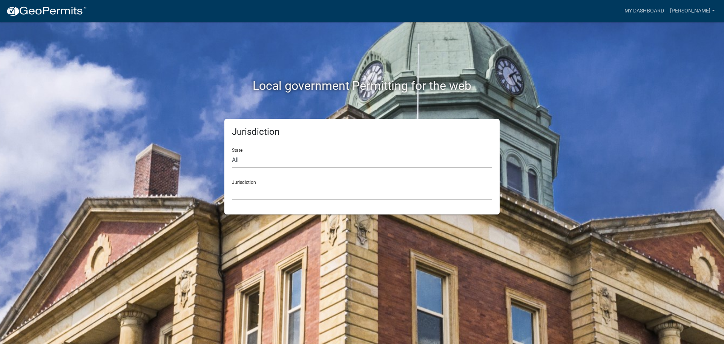
click at [286, 186] on select "[GEOGRAPHIC_DATA], [US_STATE] City of [GEOGRAPHIC_DATA], [US_STATE] [GEOGRAPHIC…" at bounding box center [362, 192] width 260 height 15
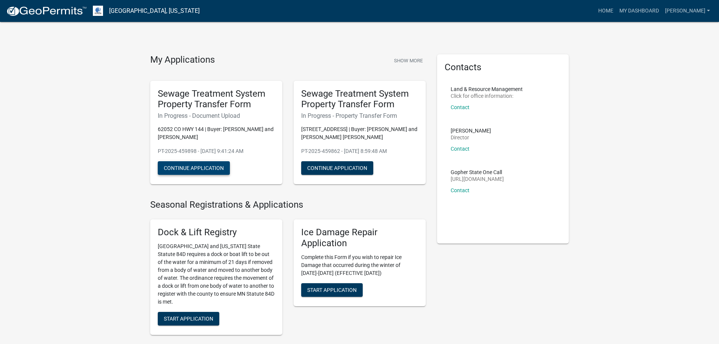
click at [203, 166] on button "Continue Application" at bounding box center [194, 168] width 72 height 14
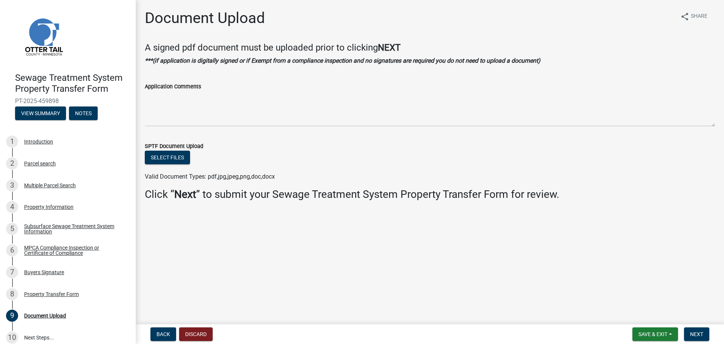
click at [168, 168] on ul at bounding box center [430, 169] width 570 height 6
click at [172, 158] on button "Select files" at bounding box center [167, 158] width 45 height 14
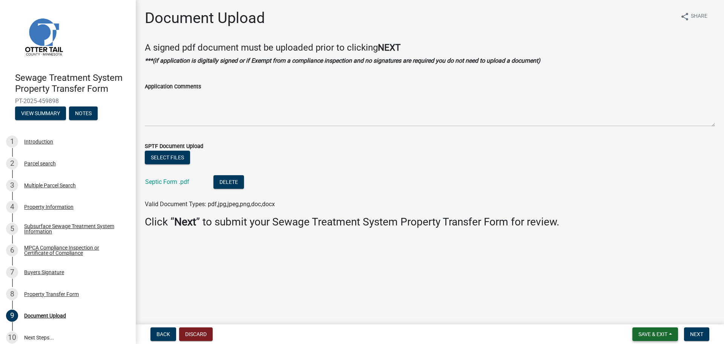
click at [660, 333] on span "Save & Exit" at bounding box center [653, 334] width 29 height 6
click at [652, 317] on button "Save & Exit" at bounding box center [648, 314] width 60 height 18
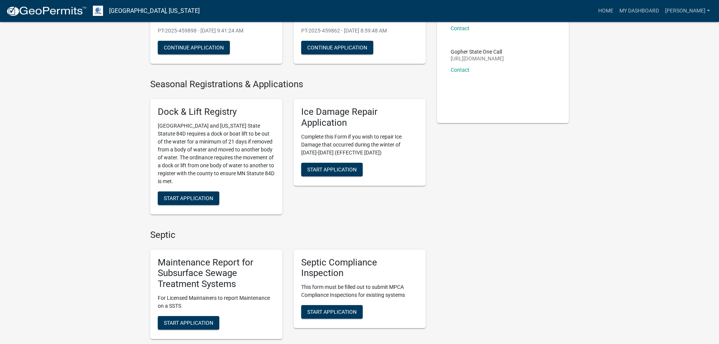
scroll to position [75, 0]
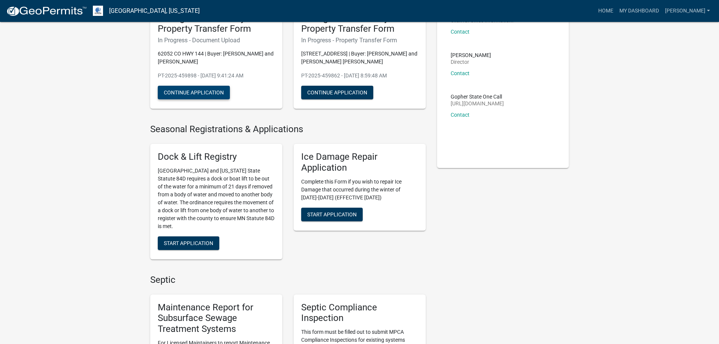
click at [186, 93] on button "Continue Application" at bounding box center [194, 93] width 72 height 14
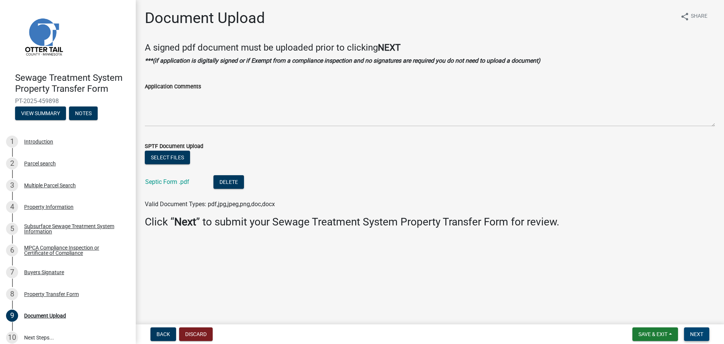
click at [702, 336] on span "Next" at bounding box center [696, 334] width 13 height 6
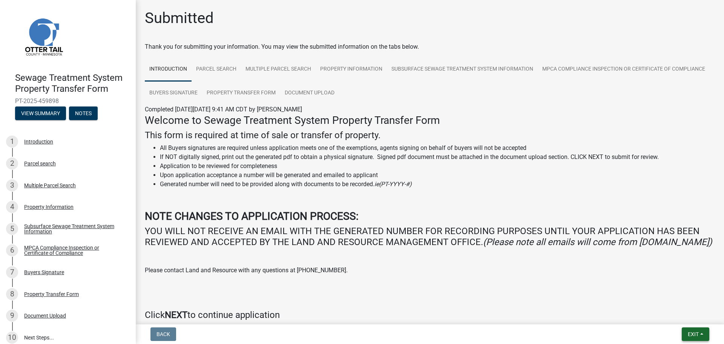
click at [697, 336] on span "Exit" at bounding box center [693, 334] width 11 height 6
click at [677, 317] on button "Save & Exit" at bounding box center [679, 314] width 60 height 18
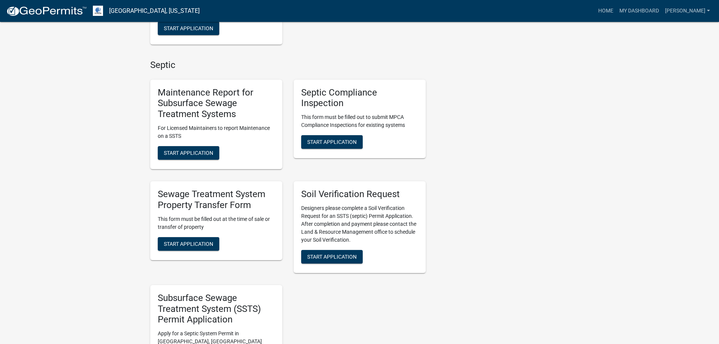
scroll to position [302, 0]
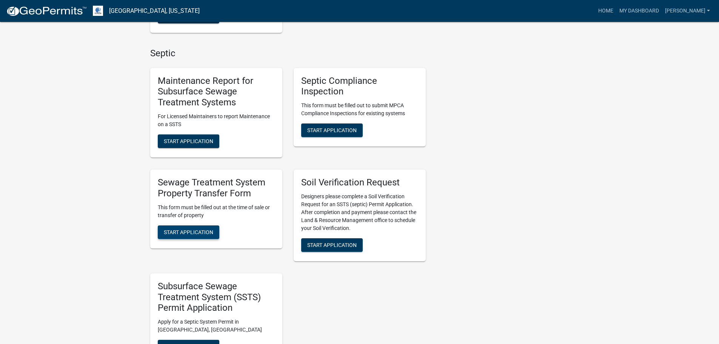
click at [203, 227] on button "Start Application" at bounding box center [189, 232] width 62 height 14
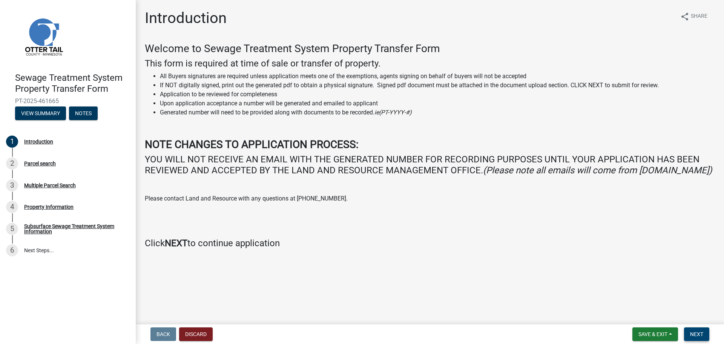
click at [701, 333] on span "Next" at bounding box center [696, 334] width 13 height 6
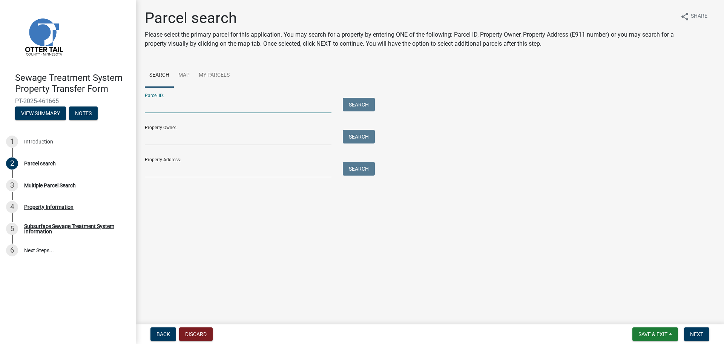
click at [231, 99] on input "Parcel ID:" at bounding box center [238, 105] width 187 height 15
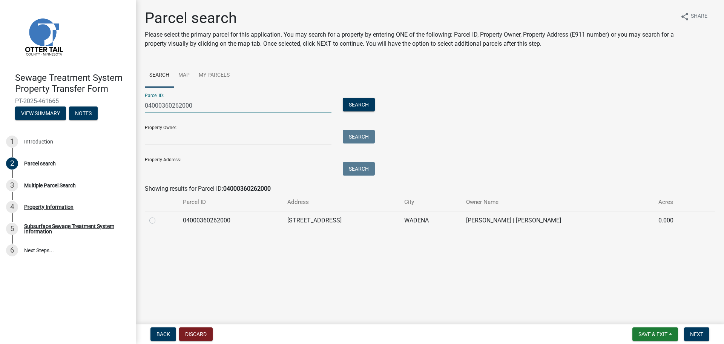
type input "04000360262000"
click at [230, 225] on td "04000360262000" at bounding box center [230, 220] width 105 height 18
click at [182, 222] on td "04000360262000" at bounding box center [230, 220] width 105 height 18
click at [158, 216] on label at bounding box center [158, 216] width 0 height 0
click at [158, 219] on input "radio" at bounding box center [160, 218] width 5 height 5
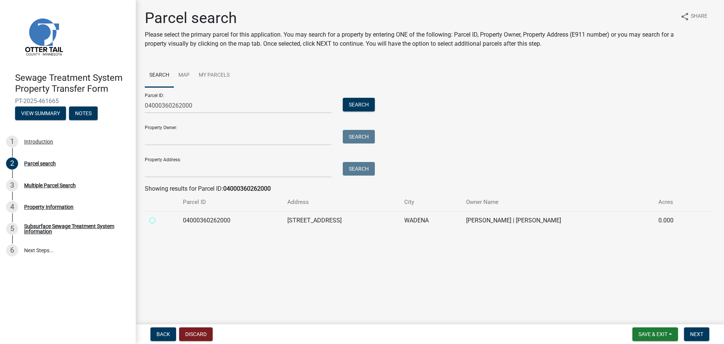
radio input "true"
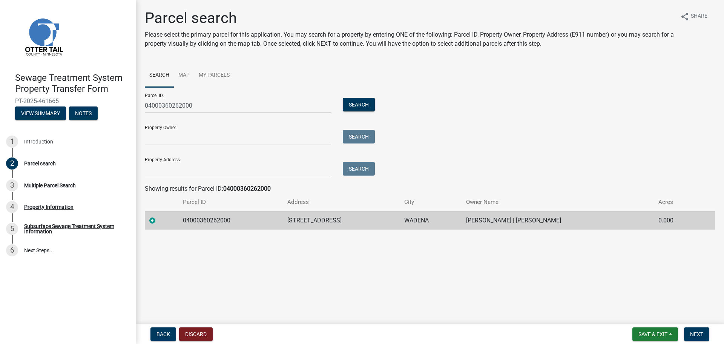
click at [712, 337] on form "Save & Exit Save Save & Exit Next" at bounding box center [671, 334] width 83 height 14
click at [705, 337] on button "Next" at bounding box center [696, 334] width 25 height 14
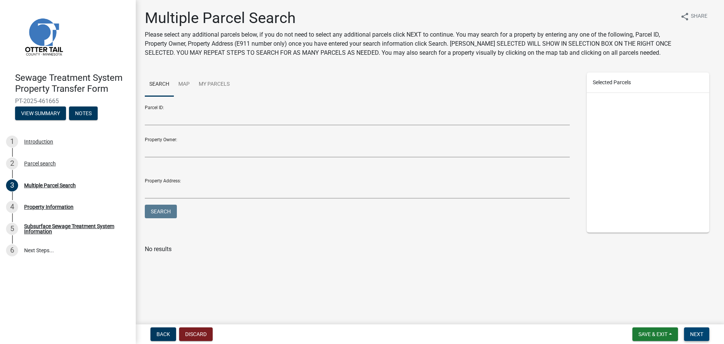
click at [692, 334] on span "Next" at bounding box center [696, 334] width 13 height 6
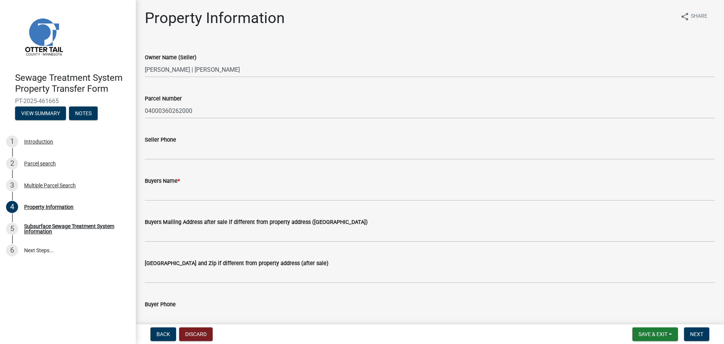
click at [189, 183] on div "Buyers Name *" at bounding box center [430, 180] width 570 height 9
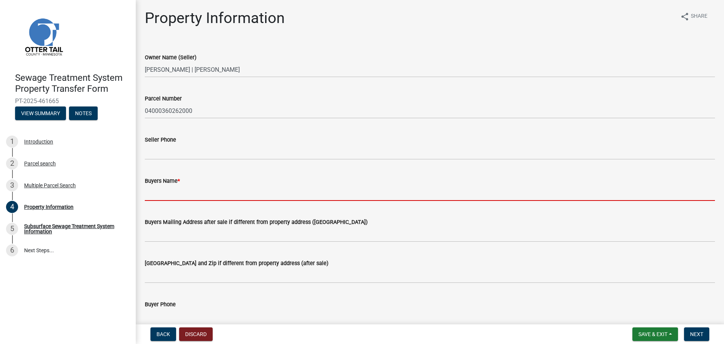
click at [189, 191] on input "Buyers Name *" at bounding box center [430, 192] width 570 height 15
paste input "[PERSON_NAME]"
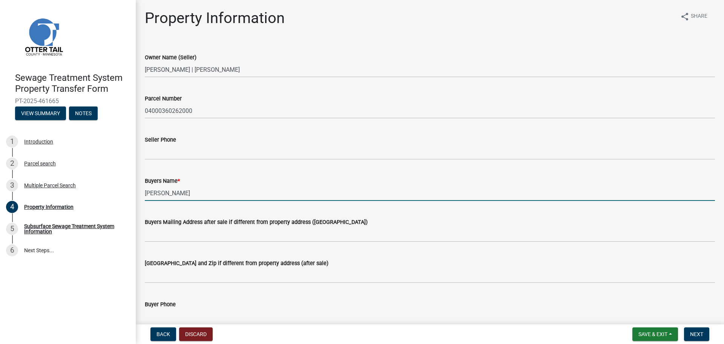
click at [213, 190] on input "[PERSON_NAME]" at bounding box center [430, 192] width 570 height 15
paste input "[PERSON_NAME]"
click at [249, 194] on input "[PERSON_NAME] and" at bounding box center [430, 192] width 570 height 15
paste input "[PERSON_NAME]"
type input "[PERSON_NAME] and [PERSON_NAME]"
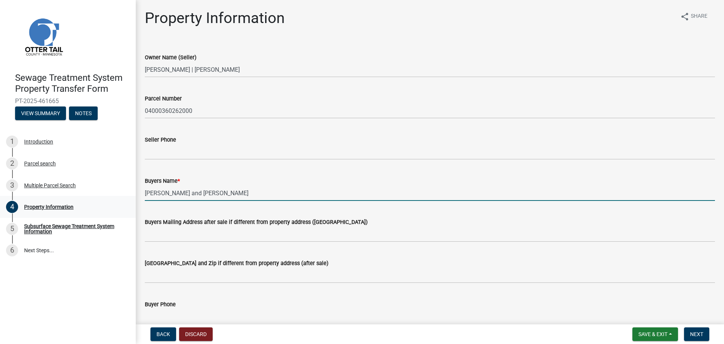
drag, startPoint x: 291, startPoint y: 191, endPoint x: 0, endPoint y: 208, distance: 291.4
click at [0, 208] on div "Sewage Treatment System Property Transfer Form PT-2025-461665 View Summary Note…" at bounding box center [362, 172] width 724 height 344
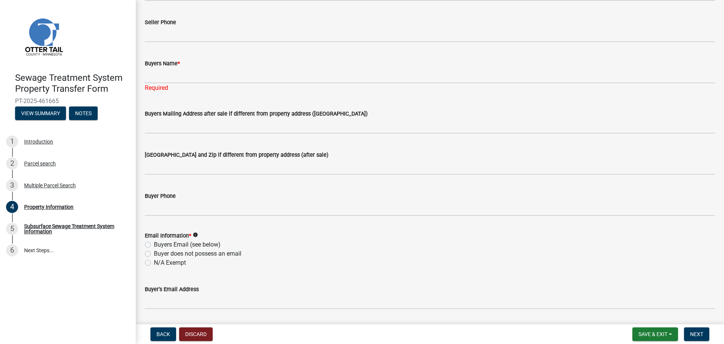
scroll to position [85, 0]
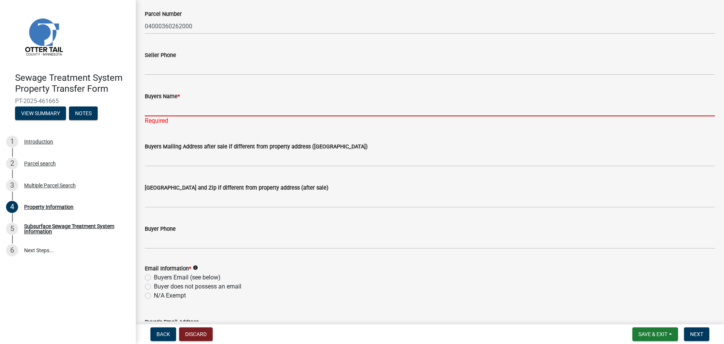
click at [260, 111] on input "Buyers Name *" at bounding box center [430, 108] width 570 height 15
paste input "[PERSON_NAME]"
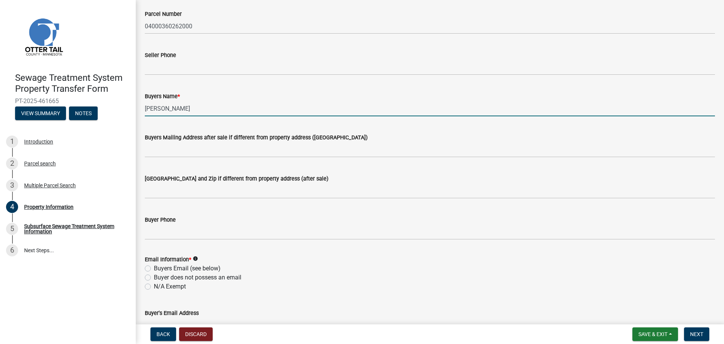
click at [255, 102] on input "[PERSON_NAME]" at bounding box center [430, 108] width 570 height 15
paste input "[PERSON_NAME]"
click at [279, 108] on input "[PERSON_NAME] and" at bounding box center [430, 108] width 570 height 15
paste input "Grace"
click at [268, 110] on input "[PERSON_NAME] and [PERSON_NAME]" at bounding box center [430, 108] width 570 height 15
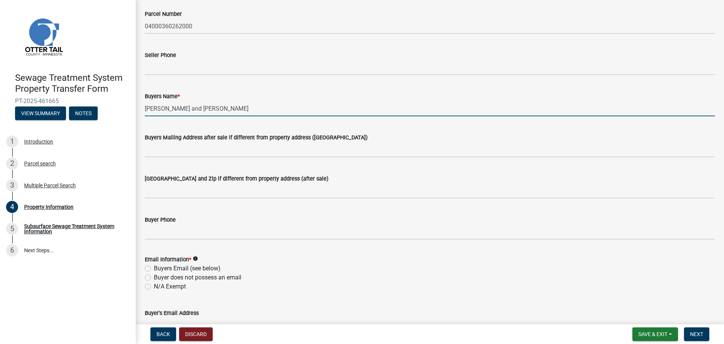
paste input "[PERSON_NAME]"
click at [330, 108] on input "[PERSON_NAME] and [PERSON_NAME]" at bounding box center [430, 108] width 570 height 15
paste input "[PERSON_NAME]"
click at [238, 108] on input "[PERSON_NAME] and [PERSON_NAME]" at bounding box center [430, 108] width 570 height 15
type input "[PERSON_NAME] and [PERSON_NAME] [PERSON_NAME]"
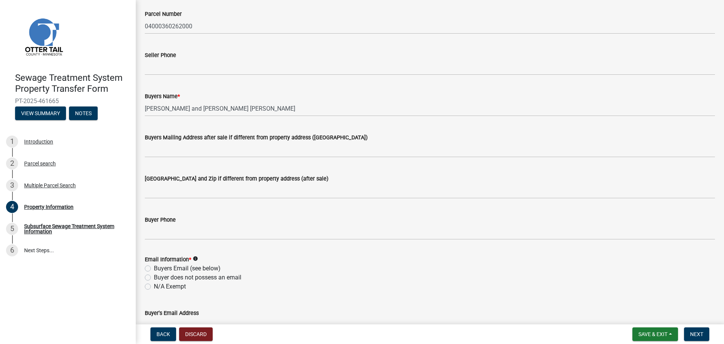
click at [374, 97] on div "Buyers Name *" at bounding box center [430, 96] width 570 height 9
click at [158, 267] on label "Buyers Email (see below)" at bounding box center [187, 268] width 67 height 9
click at [158, 267] on input "Buyers Email (see below)" at bounding box center [156, 266] width 5 height 5
radio input "true"
click at [226, 249] on form "Email Information * info Buyers Email (see below) Buyer does not possess an ema…" at bounding box center [430, 268] width 570 height 45
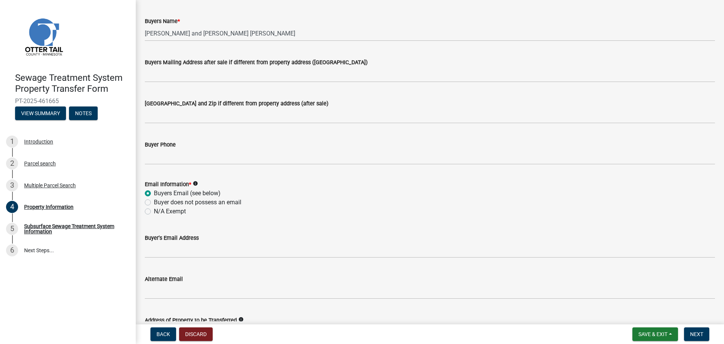
scroll to position [160, 0]
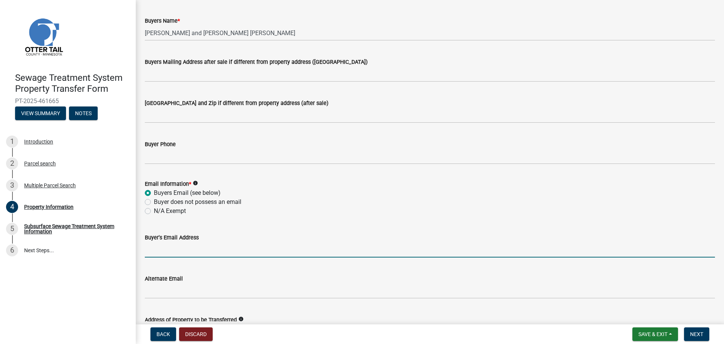
click at [186, 255] on input "Buyer's Email Address" at bounding box center [430, 249] width 570 height 15
paste input "[EMAIL_ADDRESS][DOMAIN_NAME]"
type input "[EMAIL_ADDRESS][DOMAIN_NAME]"
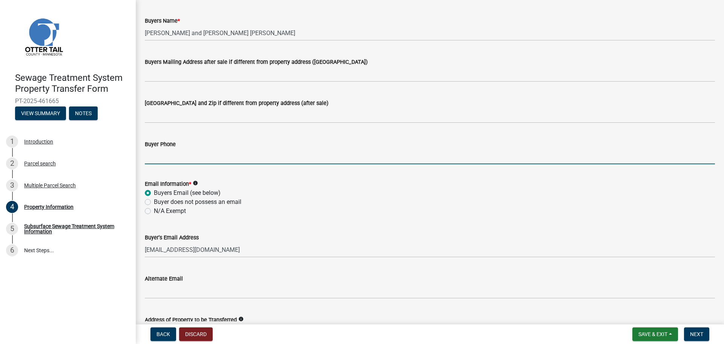
click at [252, 163] on input "Buyer Phone" at bounding box center [430, 156] width 570 height 15
paste input "[PHONE_NUMBER]"
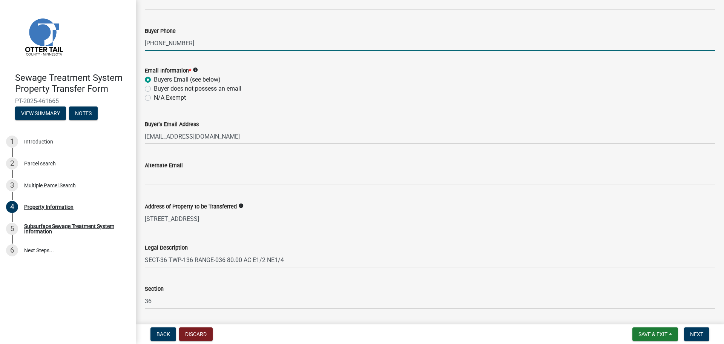
scroll to position [338, 0]
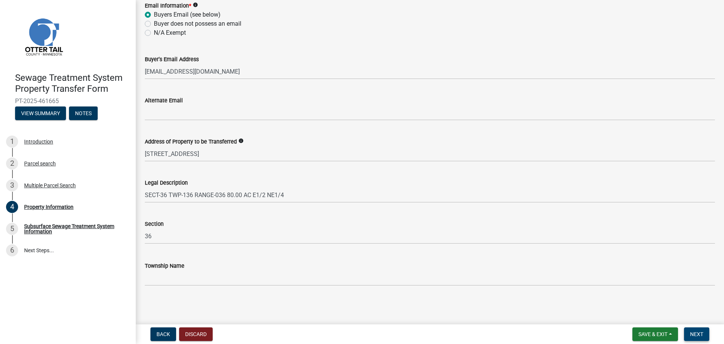
type input "[PHONE_NUMBER]"
click at [701, 332] on span "Next" at bounding box center [696, 334] width 13 height 6
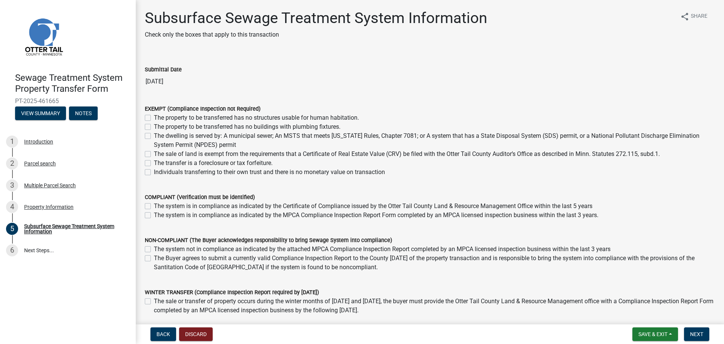
scroll to position [38, 0]
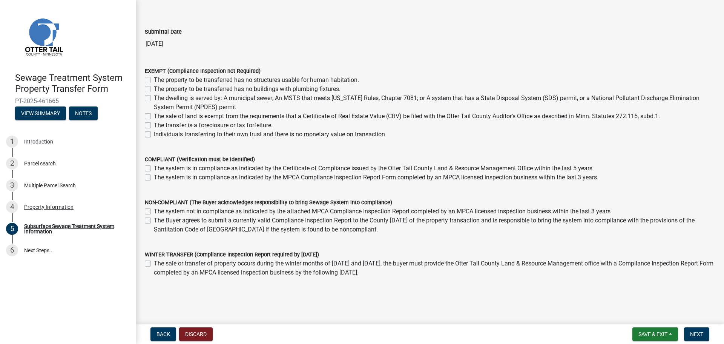
click at [152, 214] on div "The system not in compliance as indicated by the attached MPCA Compliance Inspe…" at bounding box center [430, 211] width 570 height 9
click at [154, 221] on label "The Buyer agrees to submit a currently valid Compliance Inspection Report to th…" at bounding box center [434, 225] width 561 height 18
click at [154, 221] on input "The Buyer agrees to submit a currently valid Compliance Inspection Report to th…" at bounding box center [156, 218] width 5 height 5
checkbox input "true"
checkbox input "false"
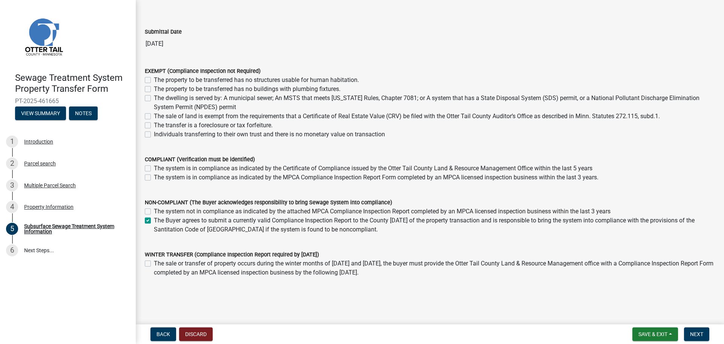
checkbox input "true"
click at [702, 333] on span "Next" at bounding box center [696, 334] width 13 height 6
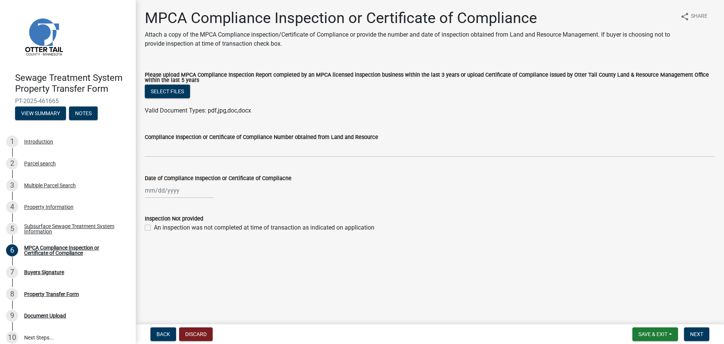
click at [178, 226] on label "An inspection was not completed at time of transaction as indicated on applicat…" at bounding box center [264, 227] width 221 height 9
click at [159, 226] on input "An inspection was not completed at time of transaction as indicated on applicat…" at bounding box center [156, 225] width 5 height 5
checkbox input "true"
click at [706, 338] on button "Next" at bounding box center [696, 334] width 25 height 14
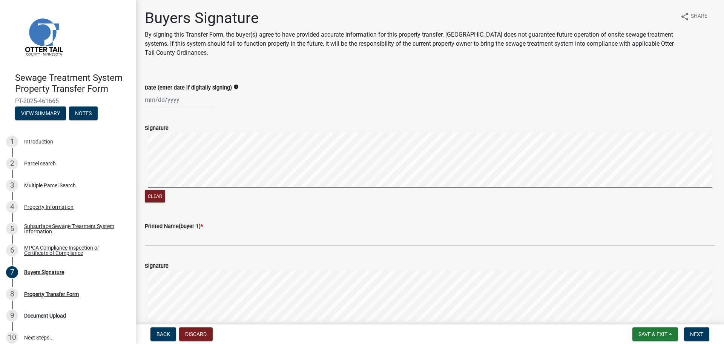
click at [177, 90] on label "Date (enter date if digitally signing)" at bounding box center [188, 87] width 87 height 5
click at [177, 92] on input "Date (enter date if digitally signing)" at bounding box center [179, 99] width 69 height 15
select select "8"
select select "2025"
click at [379, 75] on div "Date (enter date if digitally signing) info [PERSON_NAME] Apr May Jun [DATE] Au…" at bounding box center [430, 89] width 570 height 35
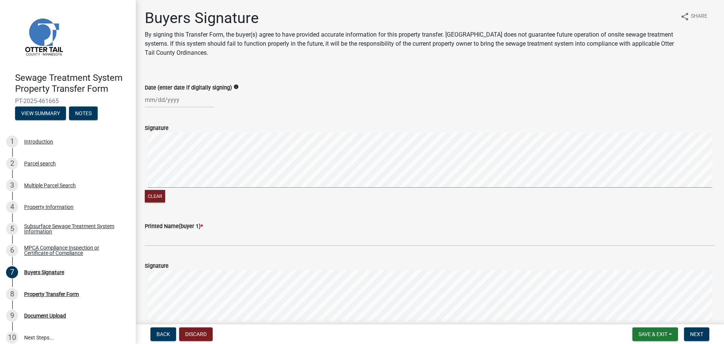
drag, startPoint x: 446, startPoint y: 227, endPoint x: 452, endPoint y: 229, distance: 5.6
click at [447, 228] on div "Printed Name(buyer 1) *" at bounding box center [430, 225] width 570 height 9
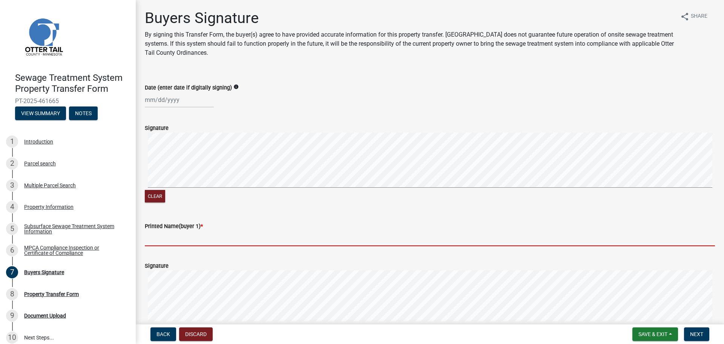
click at [452, 232] on input "Printed Name(buyer 1) *" at bounding box center [430, 238] width 570 height 15
paste input "[PERSON_NAME]"
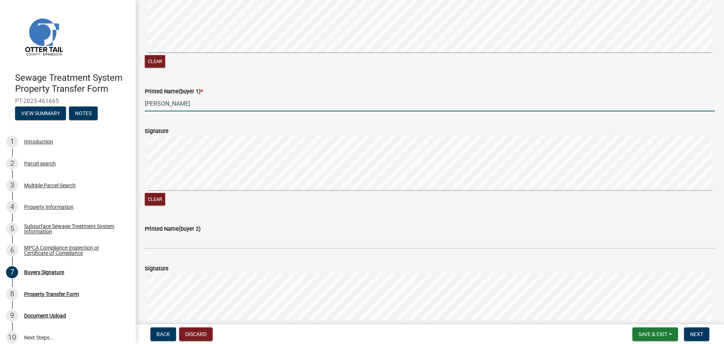
scroll to position [226, 0]
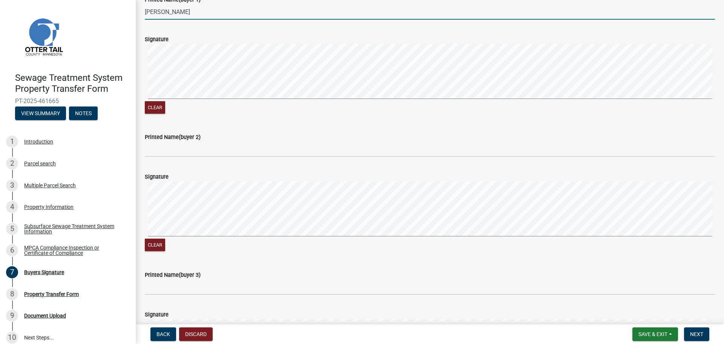
type input "[PERSON_NAME]"
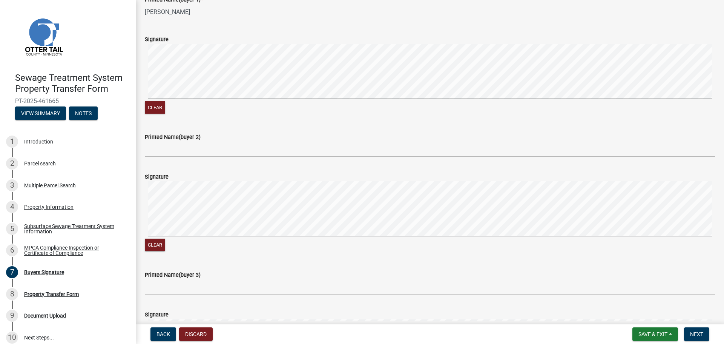
click at [290, 141] on div "Printed Name(buyer 2)" at bounding box center [430, 136] width 570 height 9
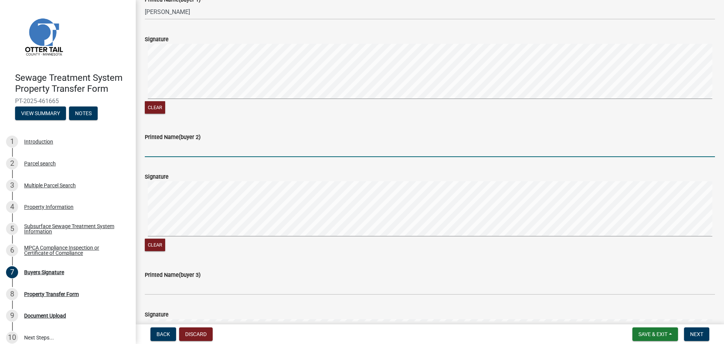
click at [289, 146] on input "Printed Name(buyer 2)" at bounding box center [430, 148] width 570 height 15
paste input "[PERSON_NAME] [PERSON_NAME]"
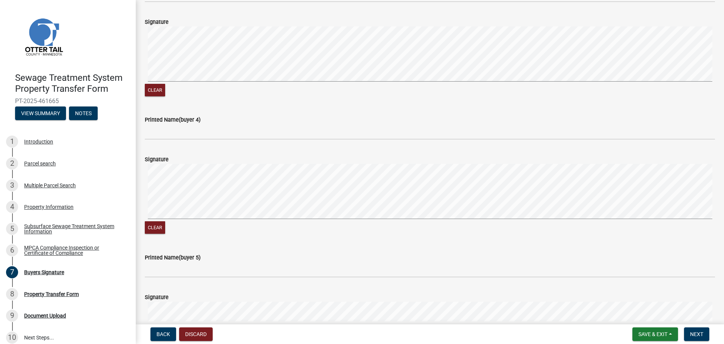
scroll to position [255, 0]
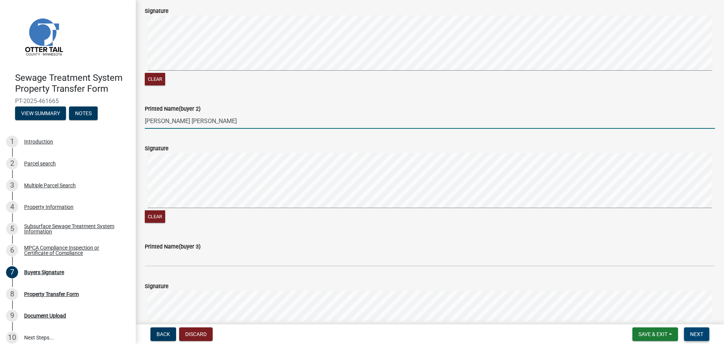
type input "[PERSON_NAME] [PERSON_NAME]"
click at [701, 333] on span "Next" at bounding box center [696, 334] width 13 height 6
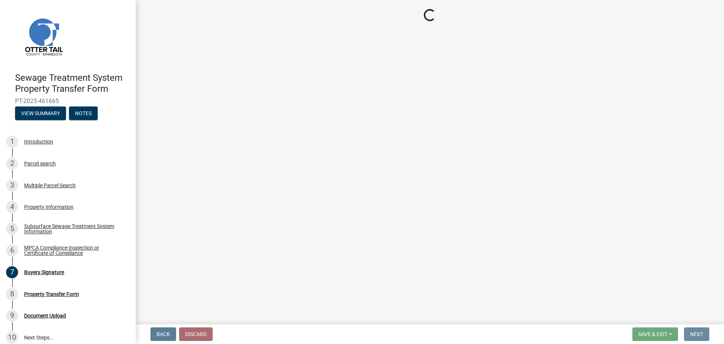
scroll to position [0, 0]
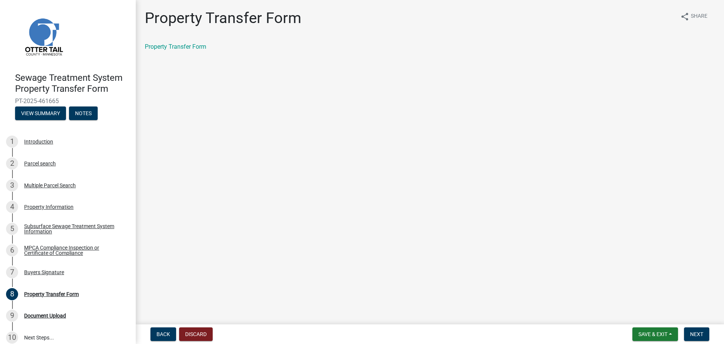
click at [162, 42] on div "Property Transfer Form share Share Property Transfer Form" at bounding box center [430, 36] width 582 height 55
click at [165, 50] on link "Property Transfer Form" at bounding box center [176, 46] width 62 height 7
